Goal: Task Accomplishment & Management: Use online tool/utility

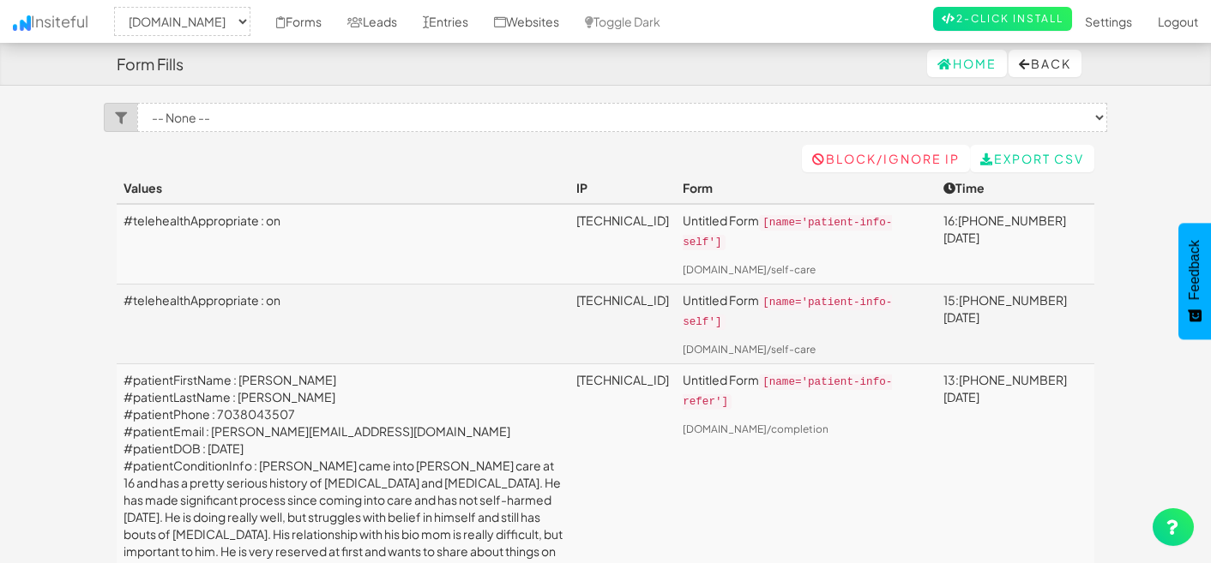
select select "2385"
click at [481, 22] on link "Entries" at bounding box center [445, 21] width 71 height 43
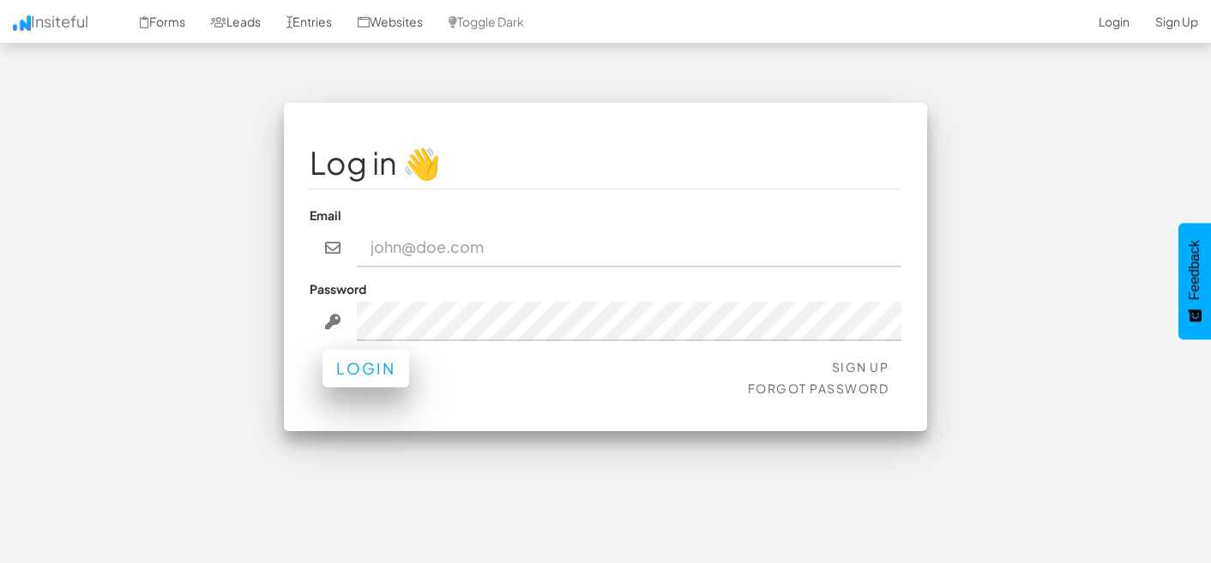
type input "admin@herenow.health"
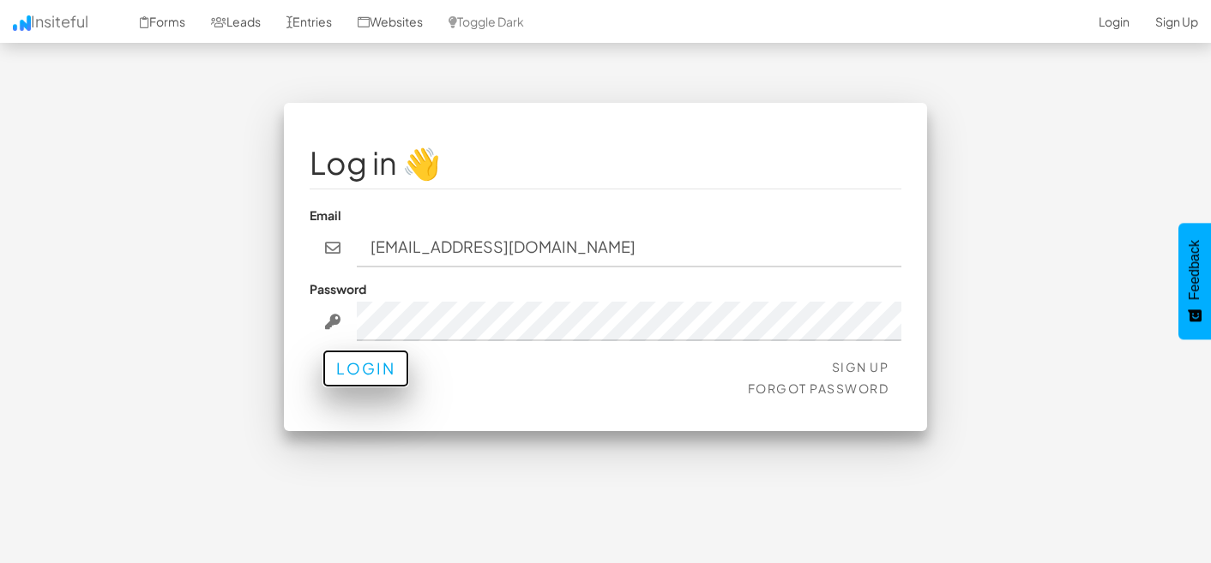
click at [362, 375] on button "Login" at bounding box center [365, 369] width 87 height 38
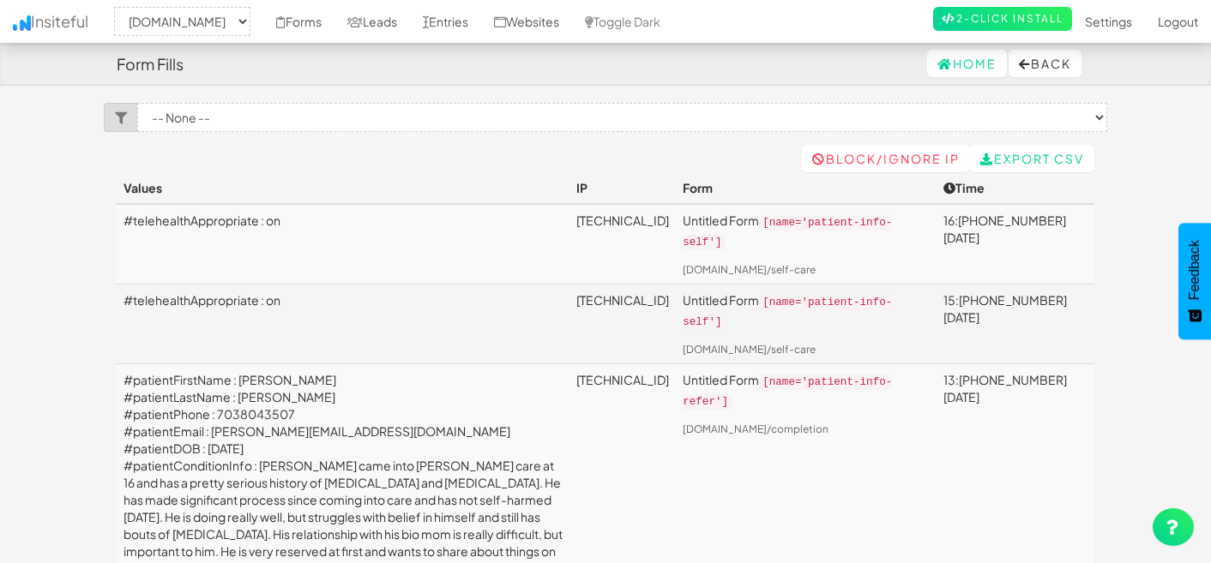
select select "2385"
